Goal: Use online tool/utility: Use online tool/utility

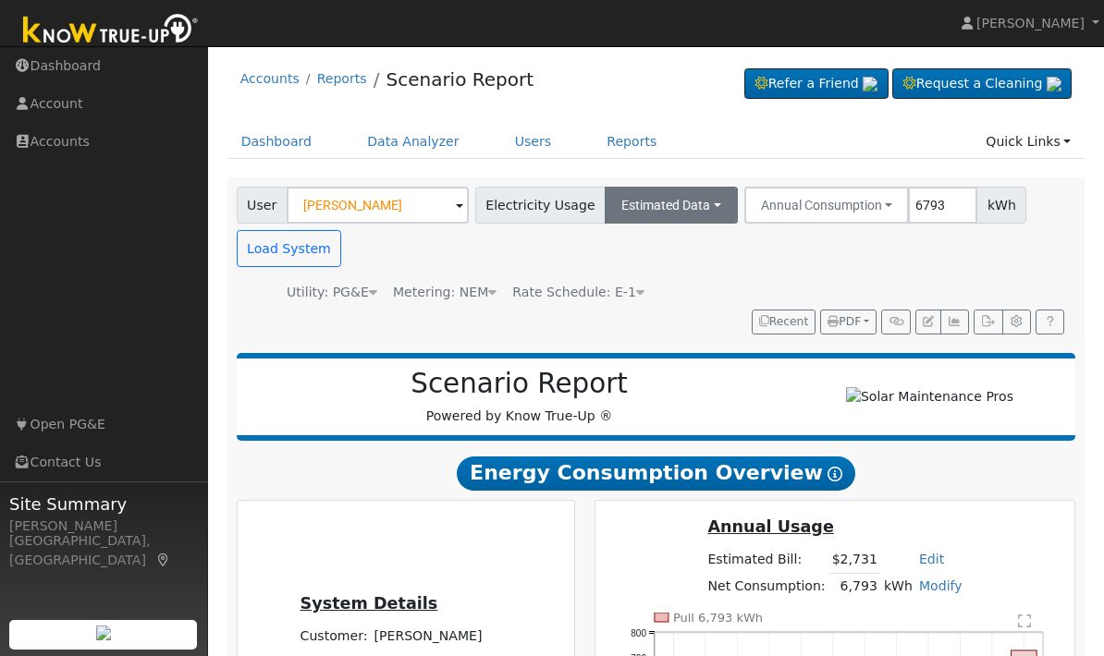
click at [694, 203] on button "Estimated Data" at bounding box center [670, 205] width 133 height 37
click at [656, 247] on link "Connected Data" at bounding box center [670, 246] width 131 height 26
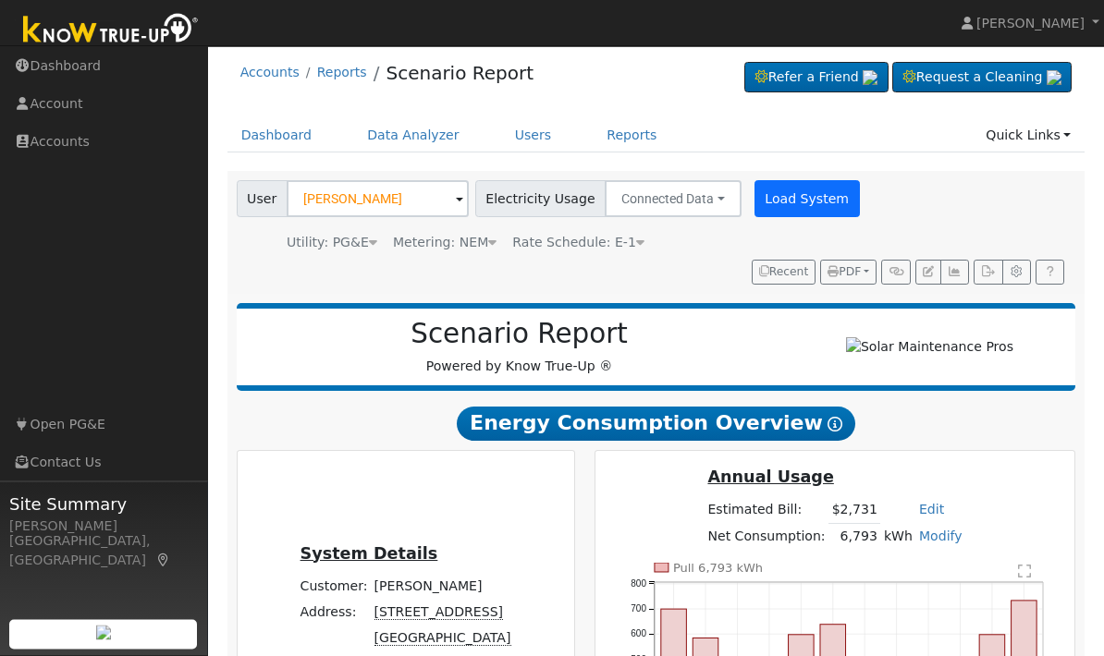
click at [785, 201] on button "Load System" at bounding box center [806, 199] width 105 height 37
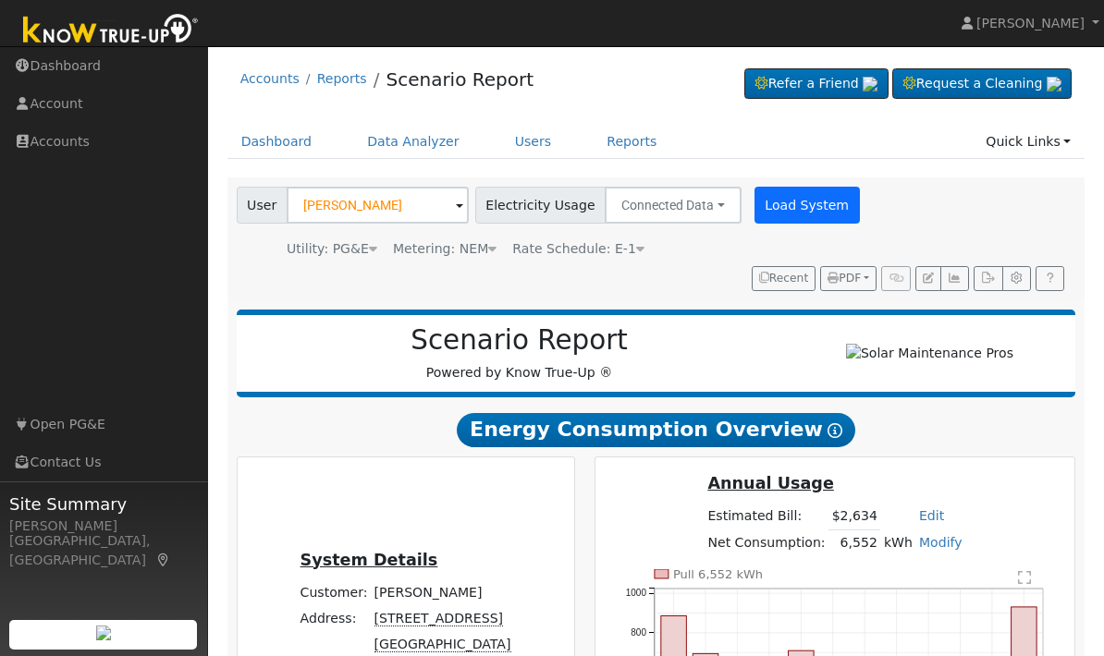
click at [771, 204] on button "Load System" at bounding box center [806, 205] width 105 height 37
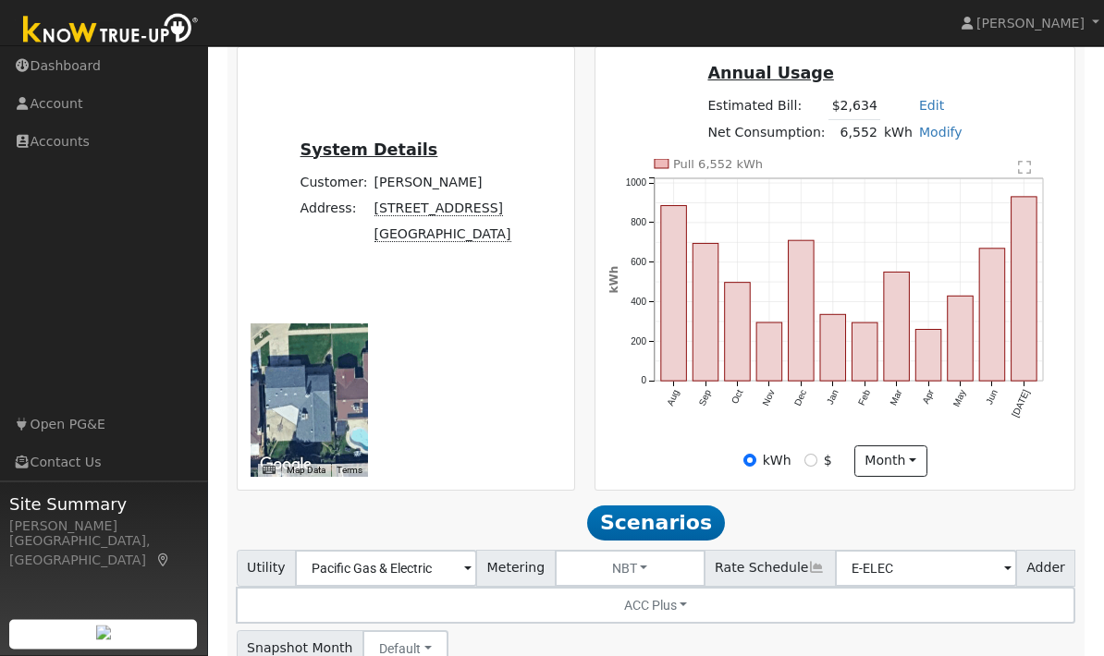
scroll to position [492, 0]
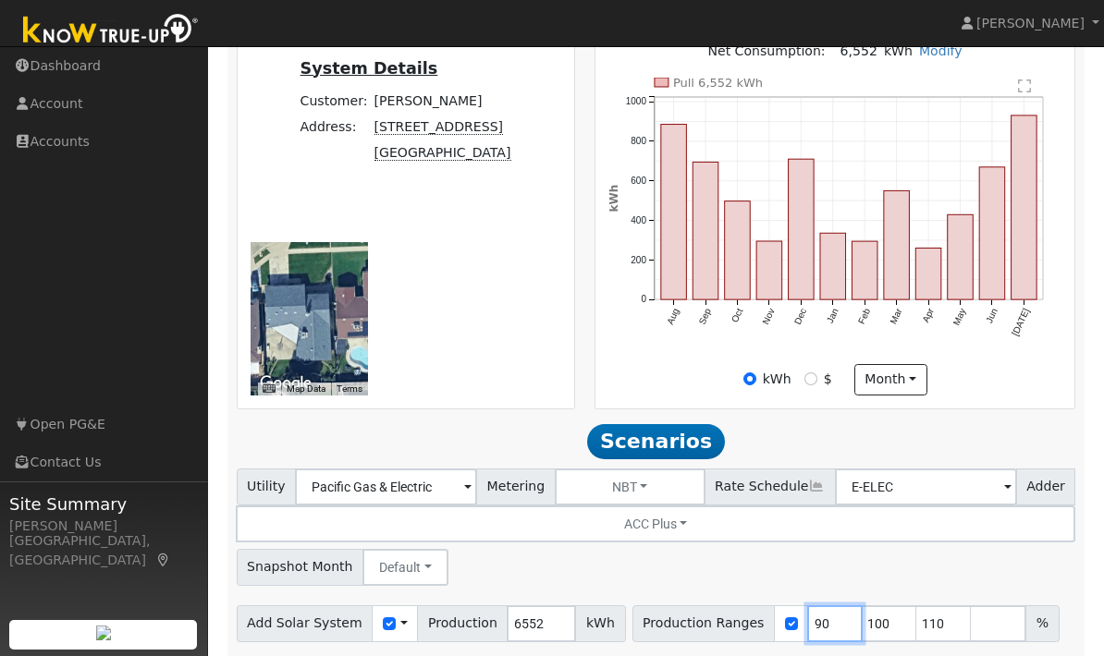
click at [815, 605] on input "90" at bounding box center [834, 623] width 55 height 37
type input "100"
type input "110"
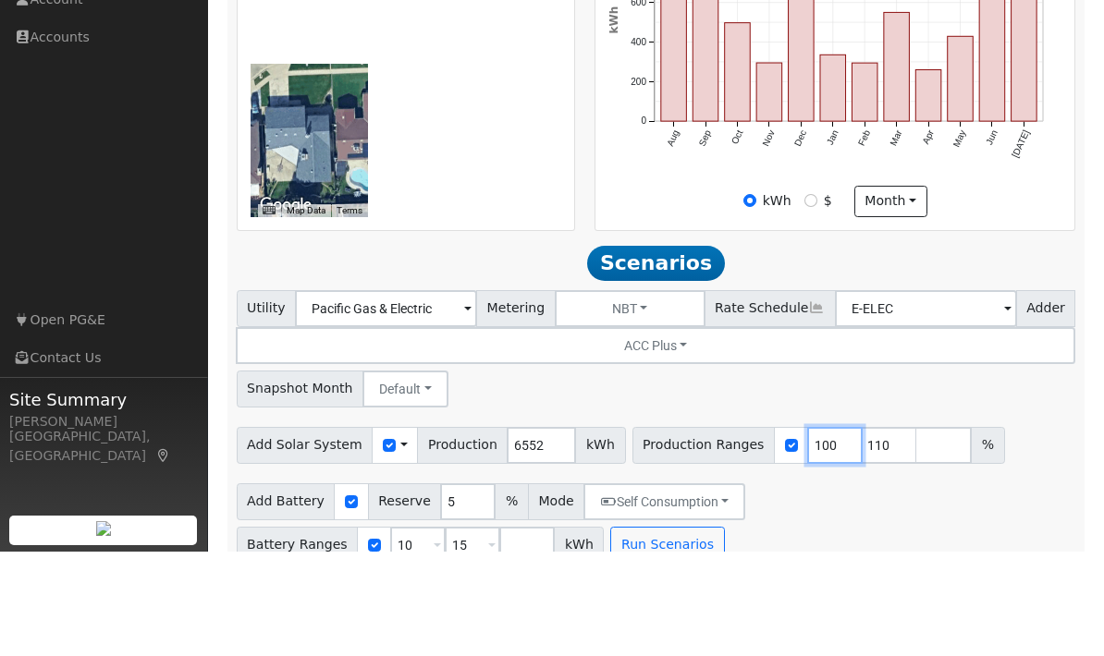
scroll to position [403, 0]
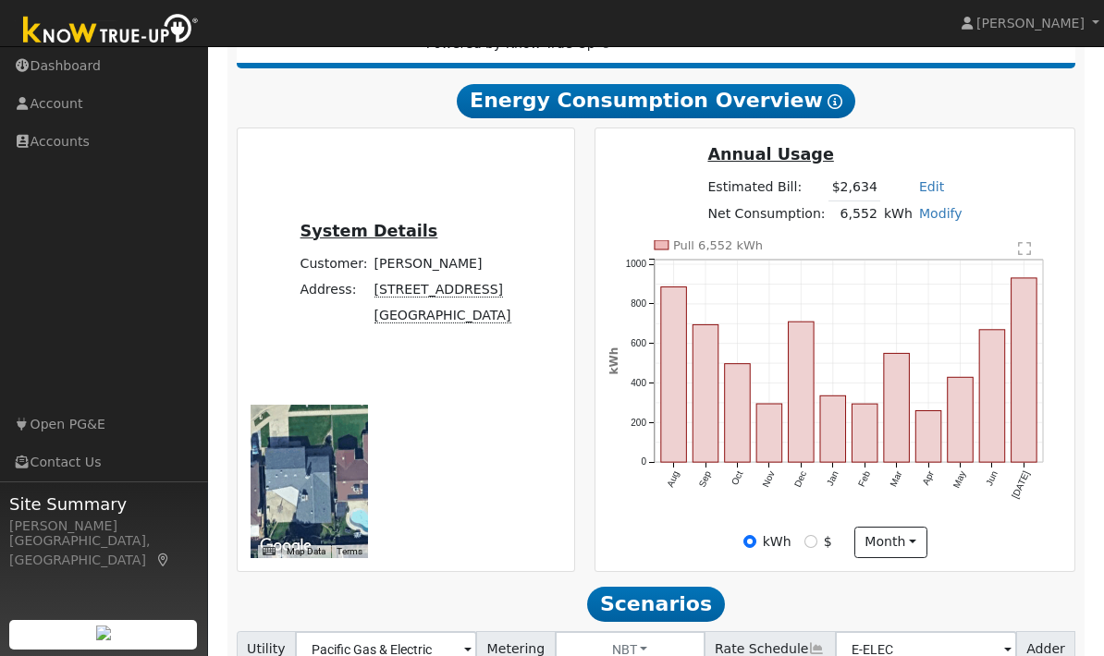
click at [656, 593] on span "Scenarios" at bounding box center [656, 604] width 139 height 34
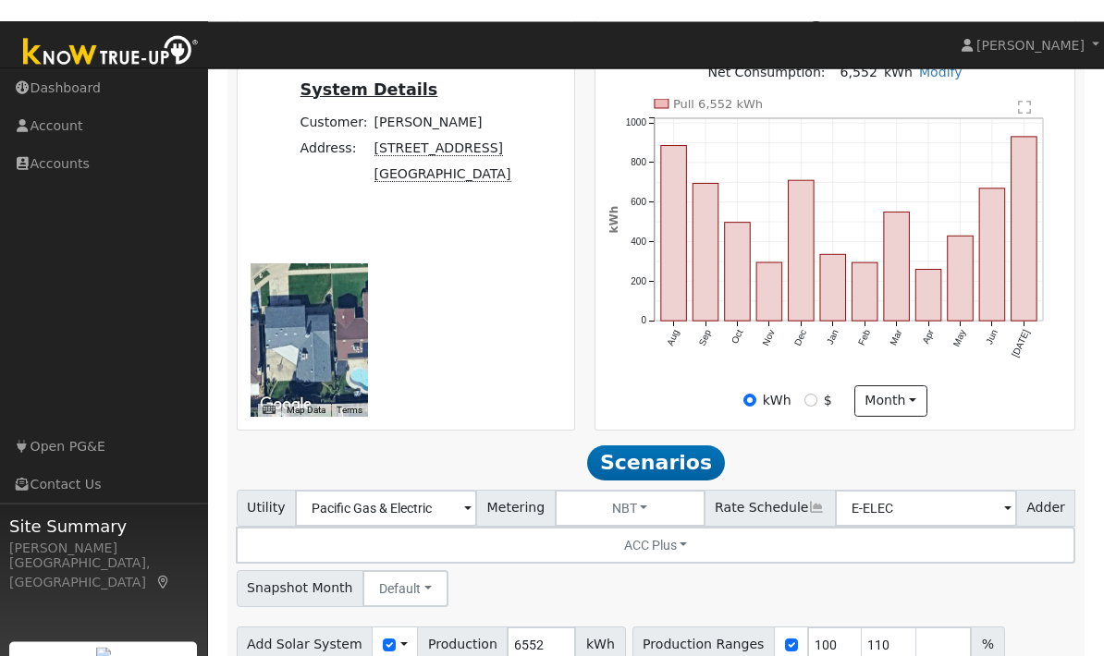
scroll to position [492, 0]
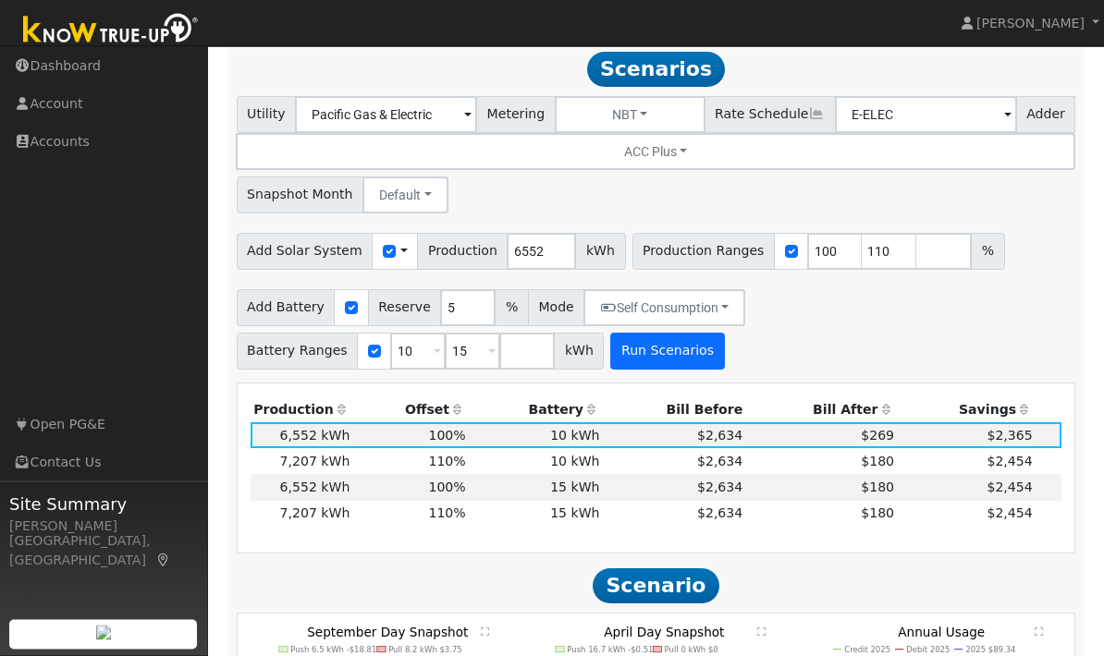
scroll to position [864, 0]
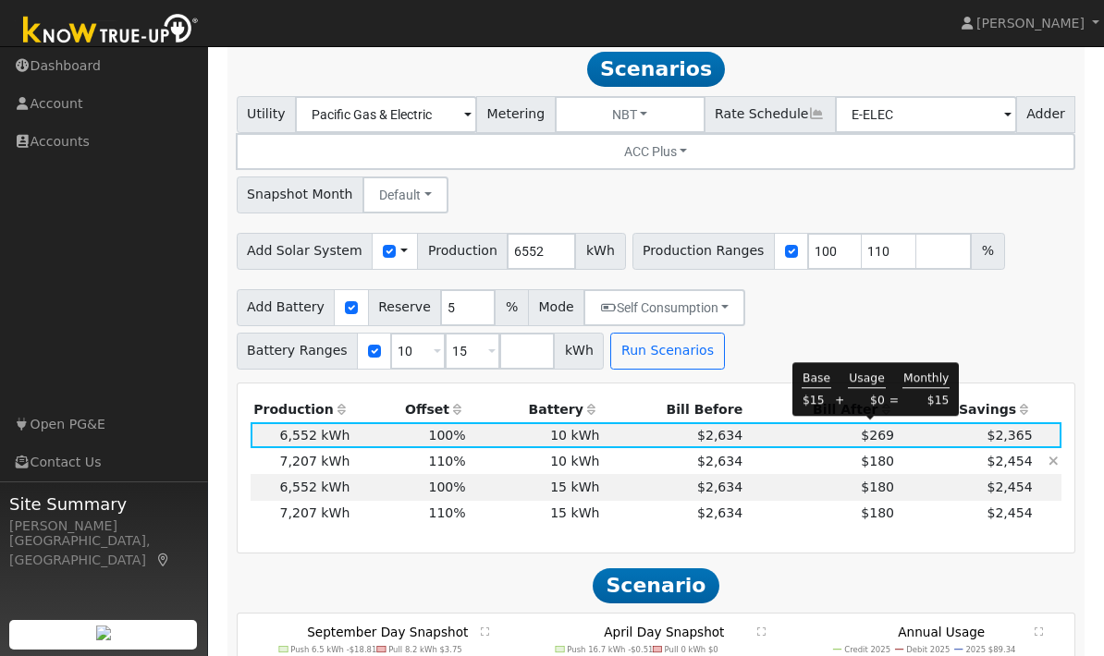
click at [885, 454] on span "$180" at bounding box center [877, 461] width 33 height 15
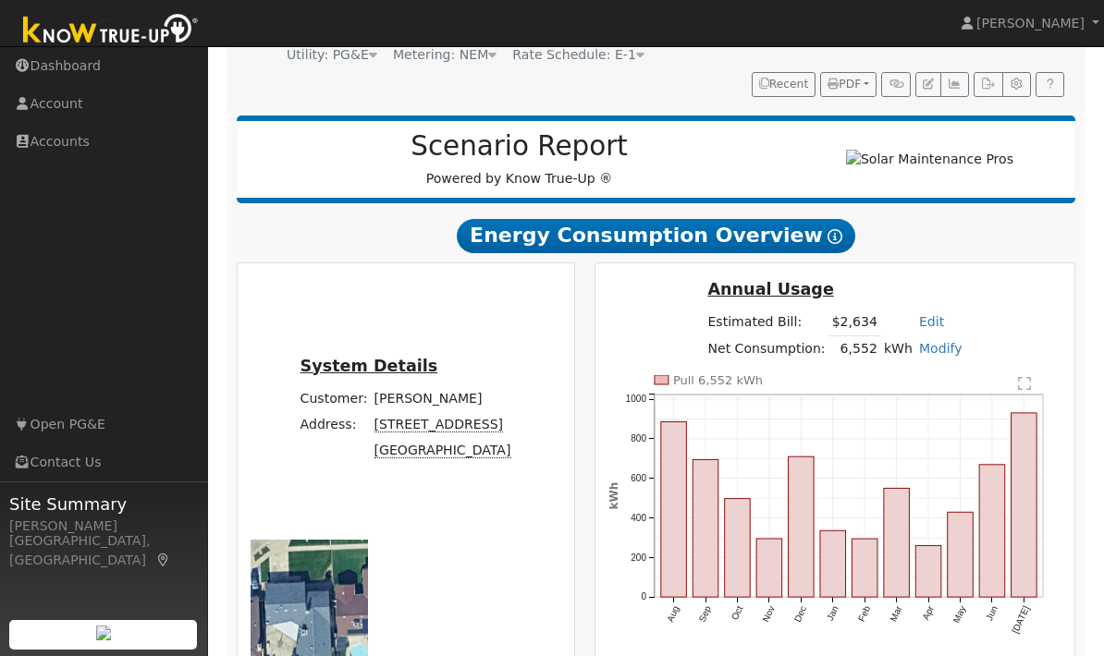
scroll to position [0, 0]
